Goal: Task Accomplishment & Management: Complete application form

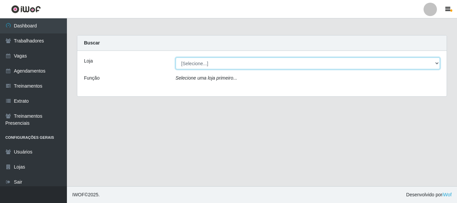
click at [244, 63] on select "[Selecione...] Necão Restaurante" at bounding box center [308, 64] width 264 height 12
select select "334"
click at [176, 58] on select "[Selecione...] Necão Restaurante" at bounding box center [308, 64] width 264 height 12
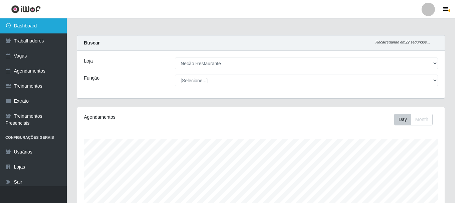
click at [46, 25] on link "Dashboard" at bounding box center [33, 25] width 67 height 15
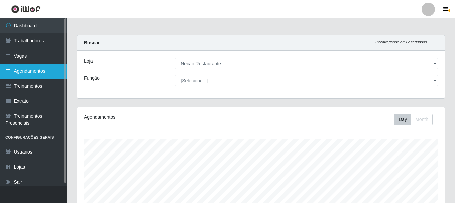
click at [28, 69] on link "Agendamentos" at bounding box center [33, 71] width 67 height 15
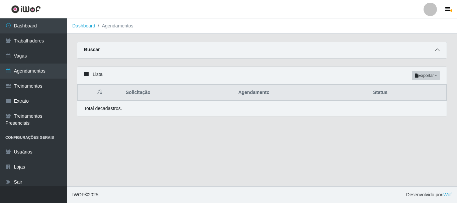
click at [436, 51] on icon at bounding box center [437, 49] width 5 height 5
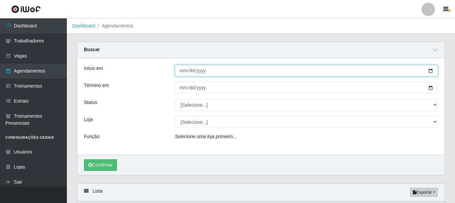
click at [429, 70] on input "Início em" at bounding box center [306, 71] width 263 height 12
type input "[DATE]"
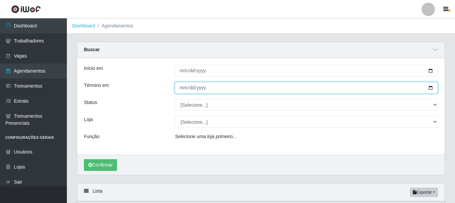
click at [430, 87] on input "Término em" at bounding box center [306, 88] width 263 height 12
type input "[DATE]"
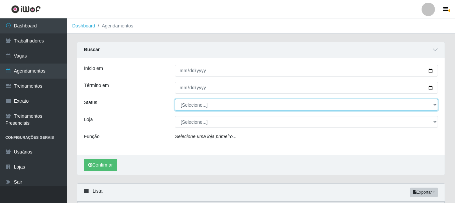
click at [215, 109] on select "[Selecione...] AGENDADO AGUARDANDO LIBERAR EM ANDAMENTO EM REVISÃO FINALIZADO C…" at bounding box center [306, 105] width 263 height 12
select select "AGENDADO"
click at [175, 99] on select "[Selecione...] AGENDADO AGUARDANDO LIBERAR EM ANDAMENTO EM REVISÃO FINALIZADO C…" at bounding box center [306, 105] width 263 height 12
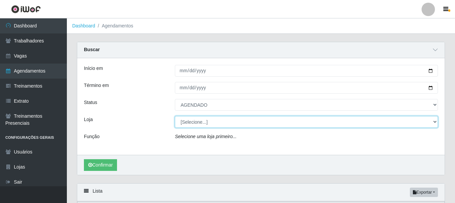
click at [211, 125] on select "[Selecione...] Necão Restaurante" at bounding box center [306, 122] width 263 height 12
select select "334"
click at [175, 116] on select "[Selecione...] Necão Restaurante" at bounding box center [306, 122] width 263 height 12
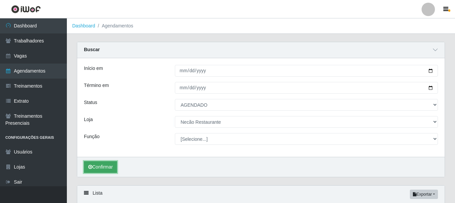
click at [114, 168] on button "Confirmar" at bounding box center [100, 167] width 33 height 12
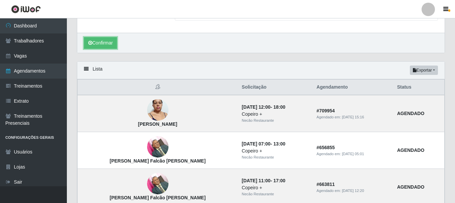
scroll to position [24, 0]
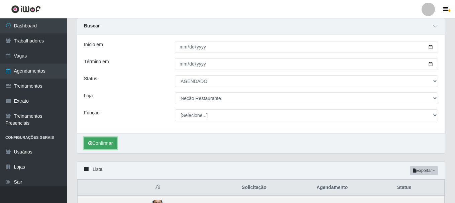
click at [110, 140] on button "Confirmar" at bounding box center [100, 143] width 33 height 12
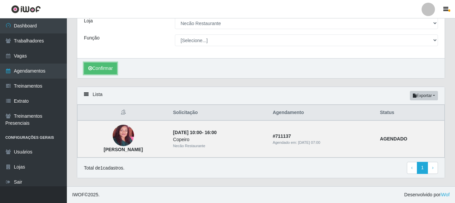
scroll to position [0, 0]
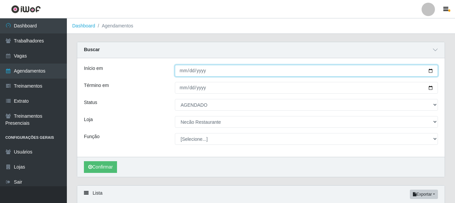
click at [430, 72] on input "[DATE]" at bounding box center [306, 71] width 263 height 12
type input "[DATE]"
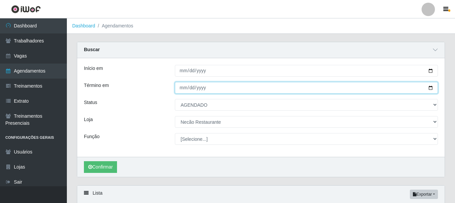
click at [430, 88] on input "[DATE]" at bounding box center [306, 88] width 263 height 12
type input "[DATE]"
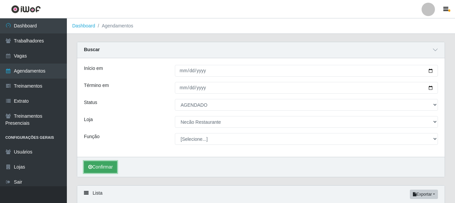
click at [103, 167] on button "Confirmar" at bounding box center [100, 167] width 33 height 12
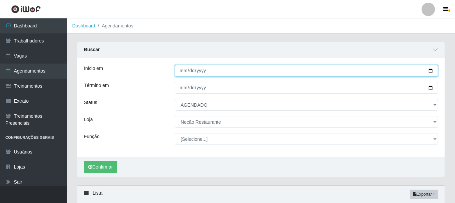
click at [429, 71] on input "[DATE]" at bounding box center [306, 71] width 263 height 12
type input "[DATE]"
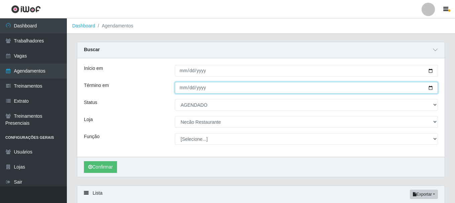
click at [429, 90] on input "[DATE]" at bounding box center [306, 88] width 263 height 12
type input "[DATE]"
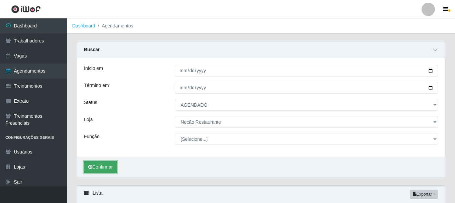
click at [110, 166] on button "Confirmar" at bounding box center [100, 167] width 33 height 12
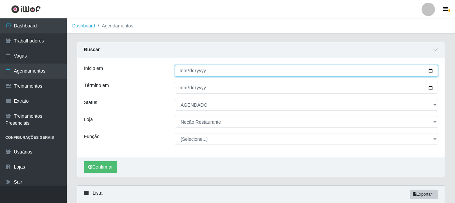
click at [431, 72] on input "[DATE]" at bounding box center [306, 71] width 263 height 12
type input "[DATE]"
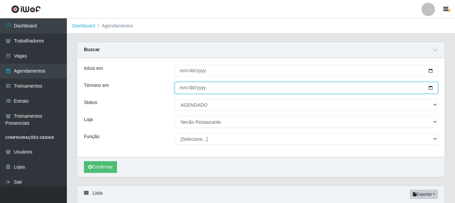
click at [430, 89] on input "[DATE]" at bounding box center [306, 88] width 263 height 12
type input "[DATE]"
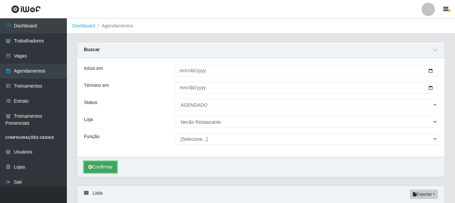
click at [99, 166] on button "Confirmar" at bounding box center [100, 167] width 33 height 12
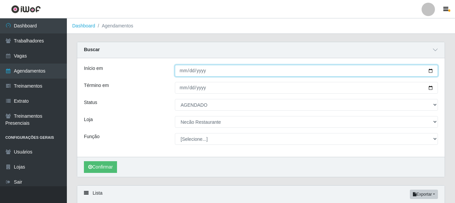
click at [431, 72] on input "[DATE]" at bounding box center [306, 71] width 263 height 12
type input "[DATE]"
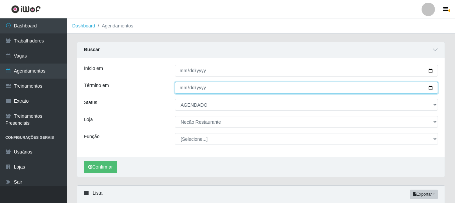
click at [430, 89] on input "[DATE]" at bounding box center [306, 88] width 263 height 12
type input "[DATE]"
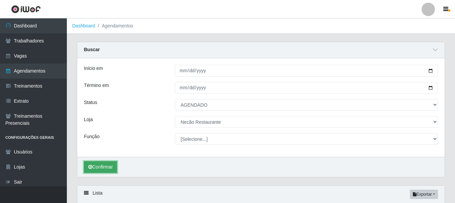
click at [104, 165] on button "Confirmar" at bounding box center [100, 167] width 33 height 12
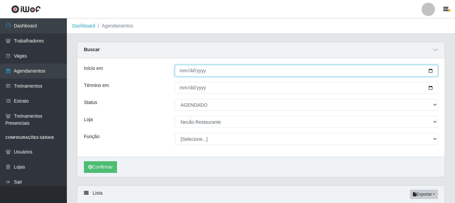
click at [431, 71] on input "[DATE]" at bounding box center [306, 71] width 263 height 12
type input "[DATE]"
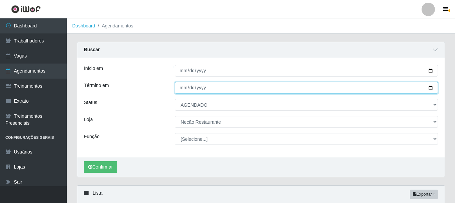
click at [430, 89] on input "[DATE]" at bounding box center [306, 88] width 263 height 12
type input "[DATE]"
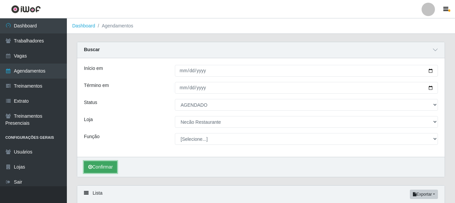
click at [111, 170] on button "Confirmar" at bounding box center [100, 167] width 33 height 12
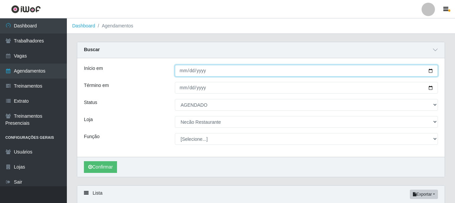
click at [431, 71] on input "[DATE]" at bounding box center [306, 71] width 263 height 12
type input "[DATE]"
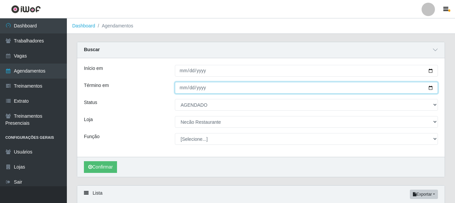
click at [431, 88] on input "[DATE]" at bounding box center [306, 88] width 263 height 12
type input "[DATE]"
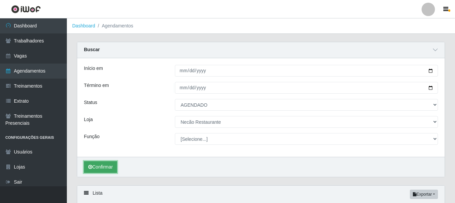
click at [110, 164] on button "Confirmar" at bounding box center [100, 167] width 33 height 12
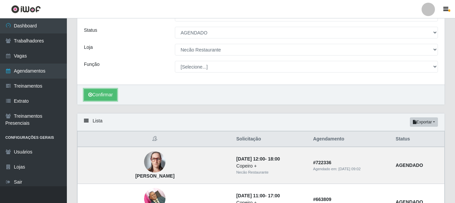
scroll to position [5, 0]
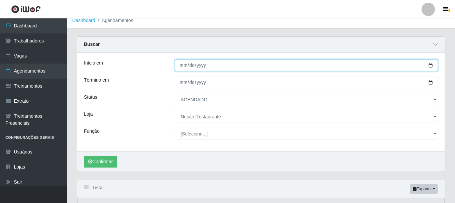
click at [430, 65] on input "[DATE]" at bounding box center [306, 66] width 263 height 12
type input "[DATE]"
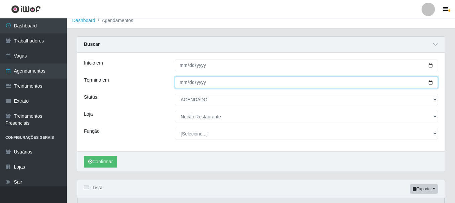
click at [431, 83] on input "[DATE]" at bounding box center [306, 83] width 263 height 12
type input "[DATE]"
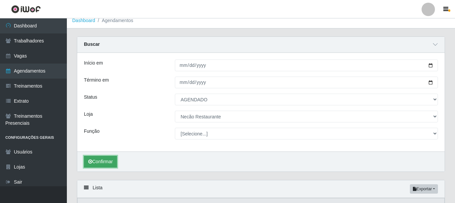
click at [100, 163] on button "Confirmar" at bounding box center [100, 162] width 33 height 12
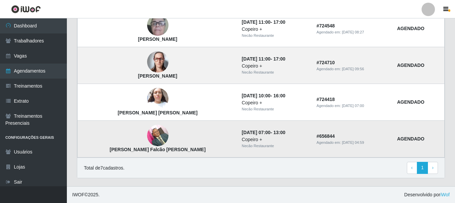
scroll to position [152, 0]
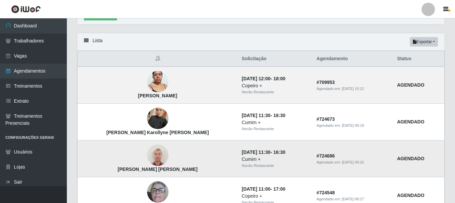
click at [147, 157] on img at bounding box center [157, 155] width 21 height 28
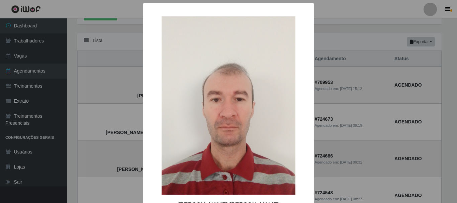
click at [132, 157] on div "× [PERSON_NAME] [PERSON_NAME] OK Cancel" at bounding box center [228, 101] width 457 height 203
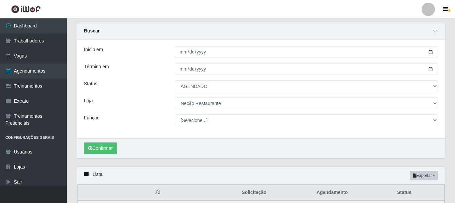
scroll to position [0, 0]
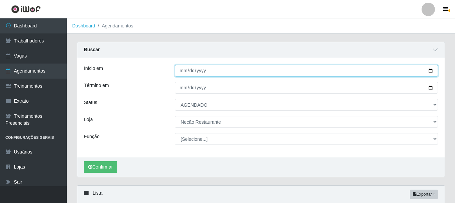
click at [431, 72] on input "[DATE]" at bounding box center [306, 71] width 263 height 12
type input "[DATE]"
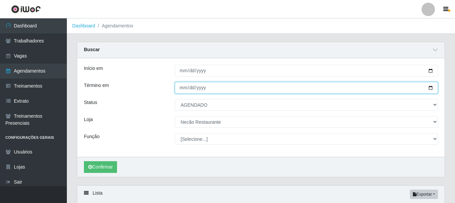
click at [429, 88] on input "[DATE]" at bounding box center [306, 88] width 263 height 12
type input "[DATE]"
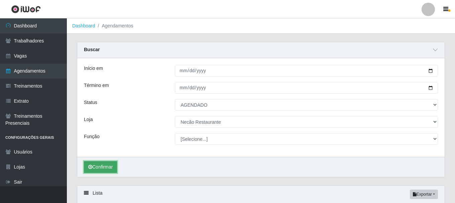
click at [104, 165] on button "Confirmar" at bounding box center [100, 167] width 33 height 12
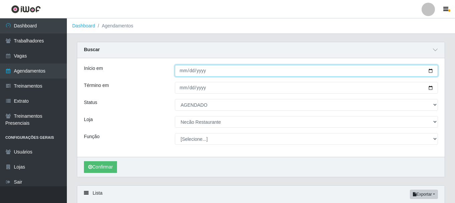
click at [428, 70] on input "[DATE]" at bounding box center [306, 71] width 263 height 12
type input "[DATE]"
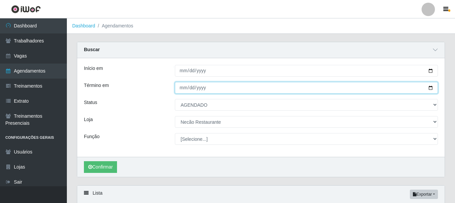
click at [430, 88] on input "[DATE]" at bounding box center [306, 88] width 263 height 12
type input "[DATE]"
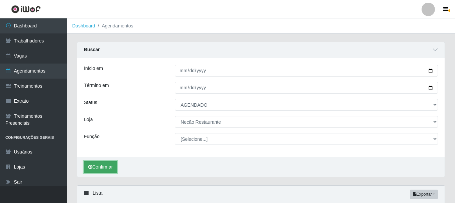
click at [101, 168] on button "Confirmar" at bounding box center [100, 167] width 33 height 12
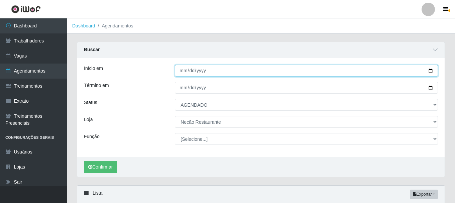
click at [431, 71] on input "[DATE]" at bounding box center [306, 71] width 263 height 12
type input "[DATE]"
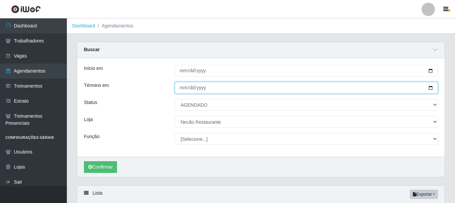
click at [431, 88] on input "[DATE]" at bounding box center [306, 88] width 263 height 12
type input "[DATE]"
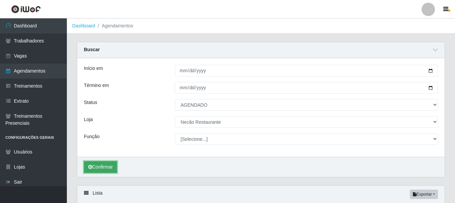
click at [99, 166] on button "Confirmar" at bounding box center [100, 167] width 33 height 12
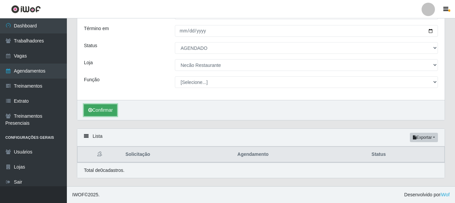
click at [90, 109] on icon "submit" at bounding box center [90, 110] width 4 height 5
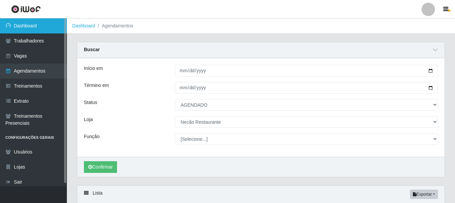
click at [51, 28] on link "Dashboard" at bounding box center [33, 25] width 67 height 15
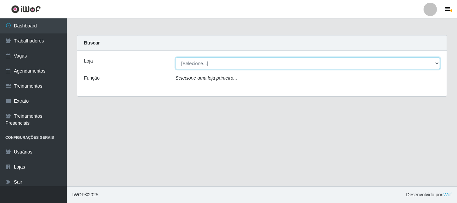
click at [430, 65] on select "[Selecione...] Necão Restaurante" at bounding box center [308, 64] width 264 height 12
select select "334"
click at [176, 58] on select "[Selecione...] Necão Restaurante" at bounding box center [308, 64] width 264 height 12
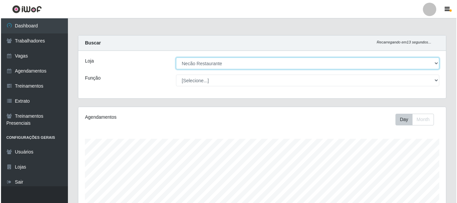
scroll to position [152, 0]
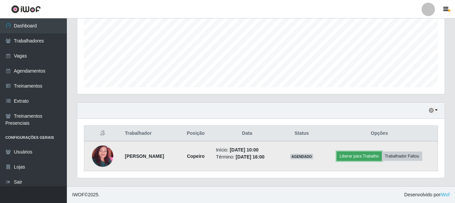
click at [367, 154] on button "Liberar para Trabalho" at bounding box center [359, 155] width 45 height 9
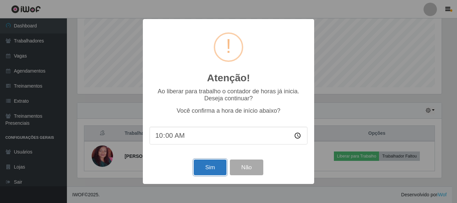
click at [199, 172] on button "Sim" at bounding box center [210, 167] width 32 height 16
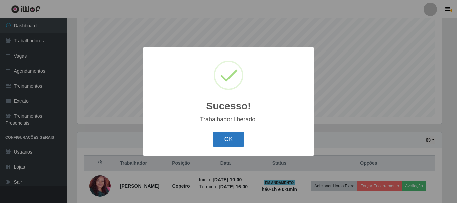
click at [222, 139] on button "OK" at bounding box center [228, 140] width 31 height 16
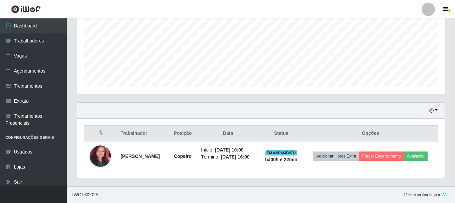
scroll to position [0, 0]
